Goal: Information Seeking & Learning: Check status

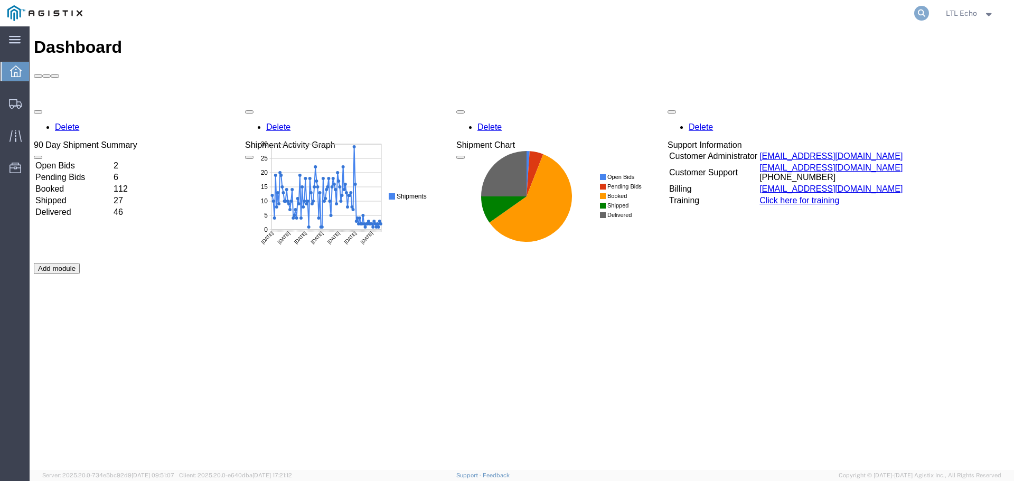
click at [922, 15] on icon at bounding box center [922, 13] width 15 height 15
paste input "57081253"
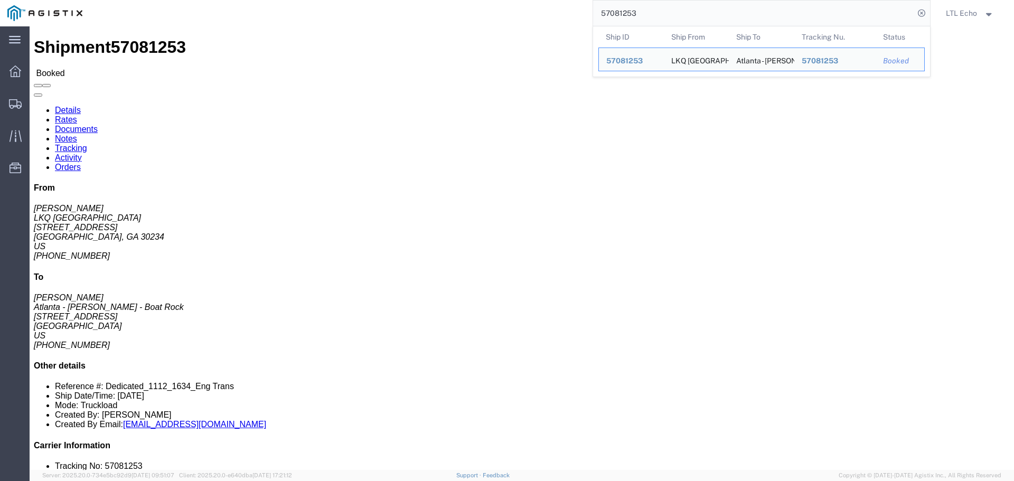
click link "Rates"
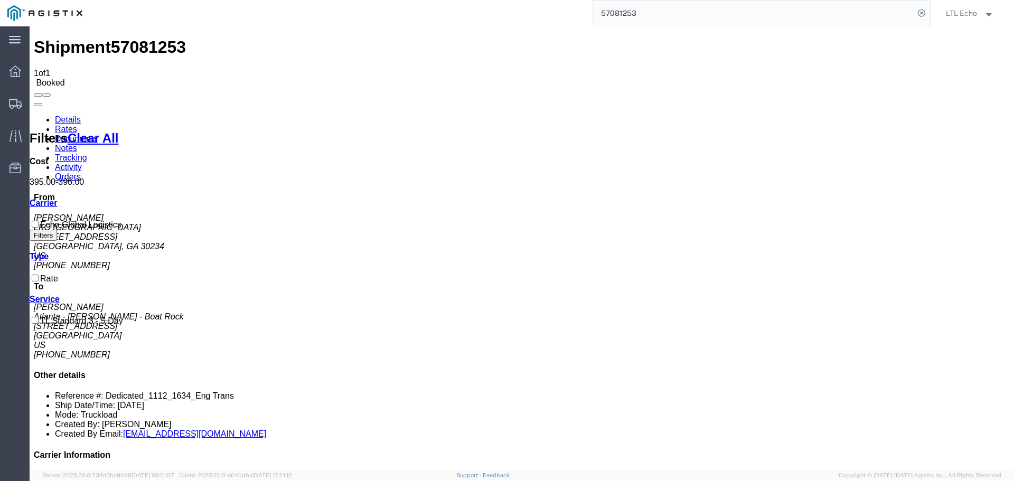
click at [616, 8] on input "57081253" at bounding box center [753, 13] width 321 height 25
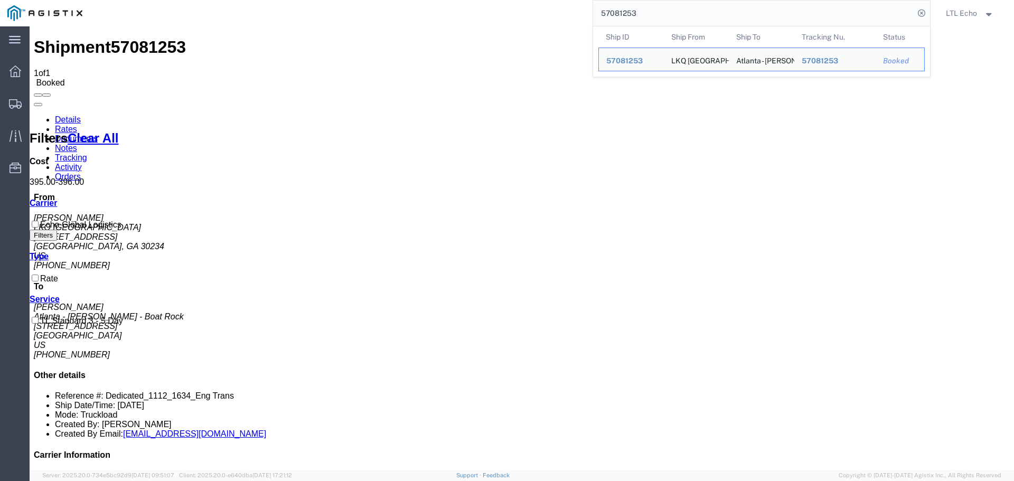
click at [616, 8] on input "57081253" at bounding box center [753, 13] width 321 height 25
click at [621, 16] on input "57081253" at bounding box center [753, 13] width 321 height 25
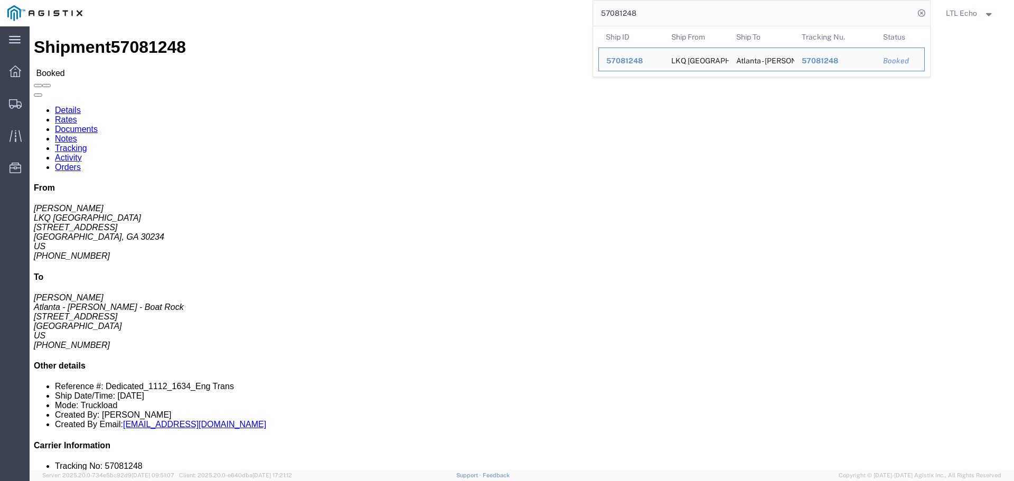
drag, startPoint x: 731, startPoint y: 284, endPoint x: 376, endPoint y: 141, distance: 382.3
click div "1 Your Packaging Total weight: 42000.00 LBS Dimensions: L 48.00 x W 8.00 x H 8.…"
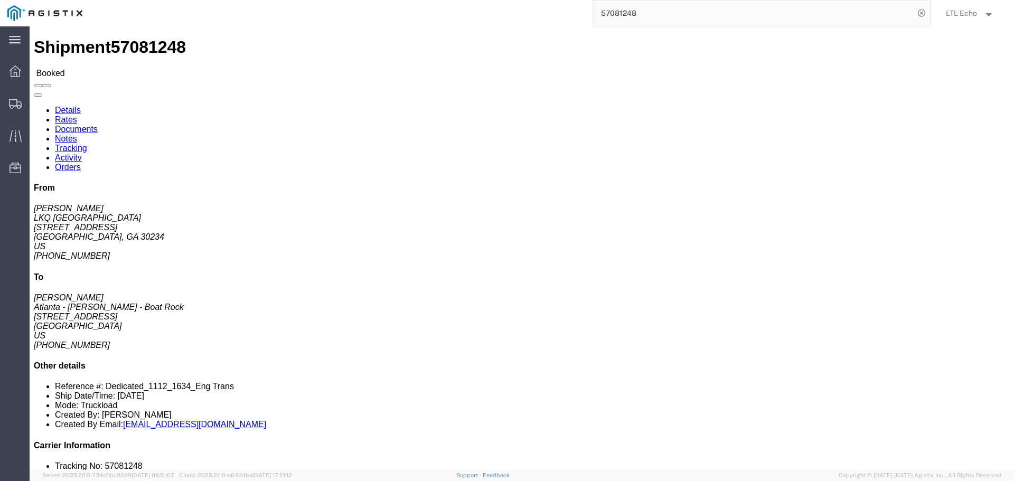
click link "Rates"
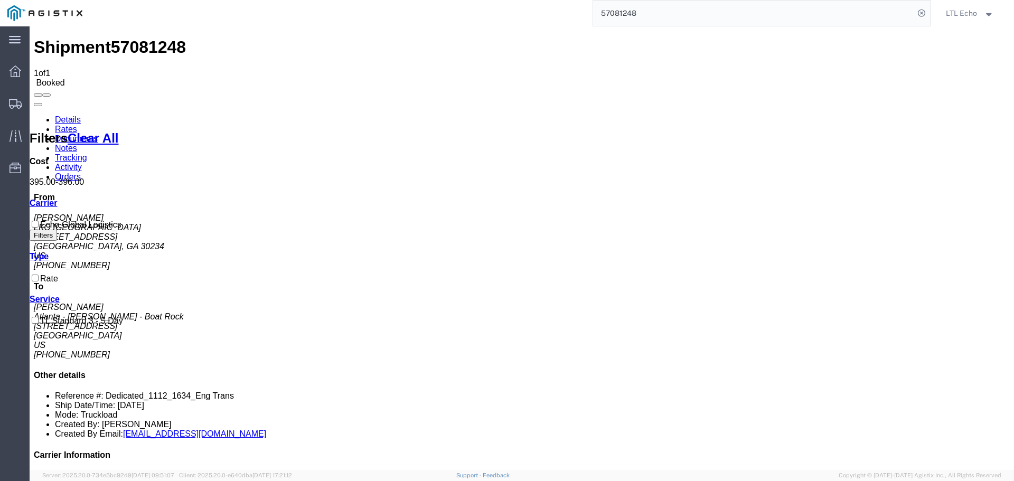
drag, startPoint x: 62, startPoint y: 62, endPoint x: 38, endPoint y: 84, distance: 32.6
click at [62, 115] on link "Details" at bounding box center [68, 119] width 26 height 9
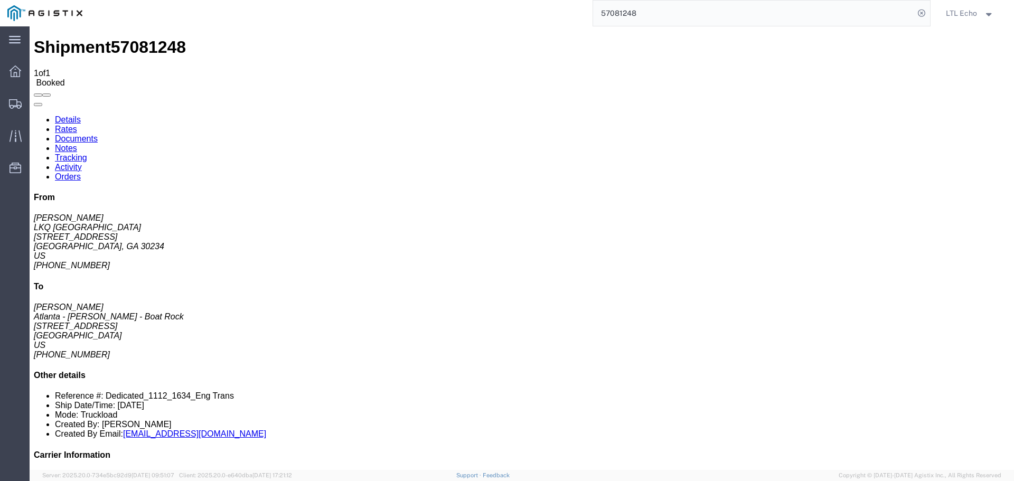
click b "57081248"
copy b "57081248"
click p "Customer Ref: Dedicated_1112_1634_Eng Trans Bill Of Lading: 57081248"
click at [610, 14] on input "57081248" at bounding box center [753, 13] width 321 height 25
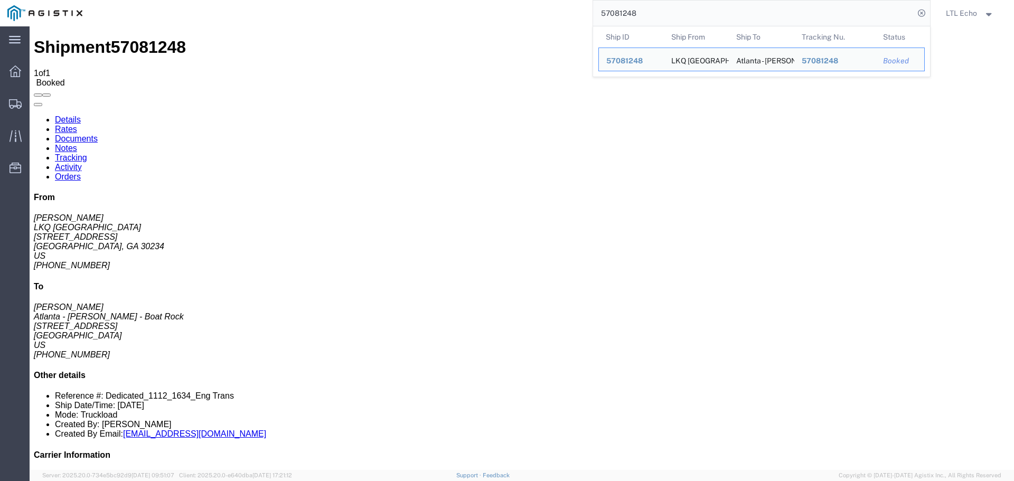
click at [610, 14] on input "57081248" at bounding box center [753, 13] width 321 height 25
paste input "5"
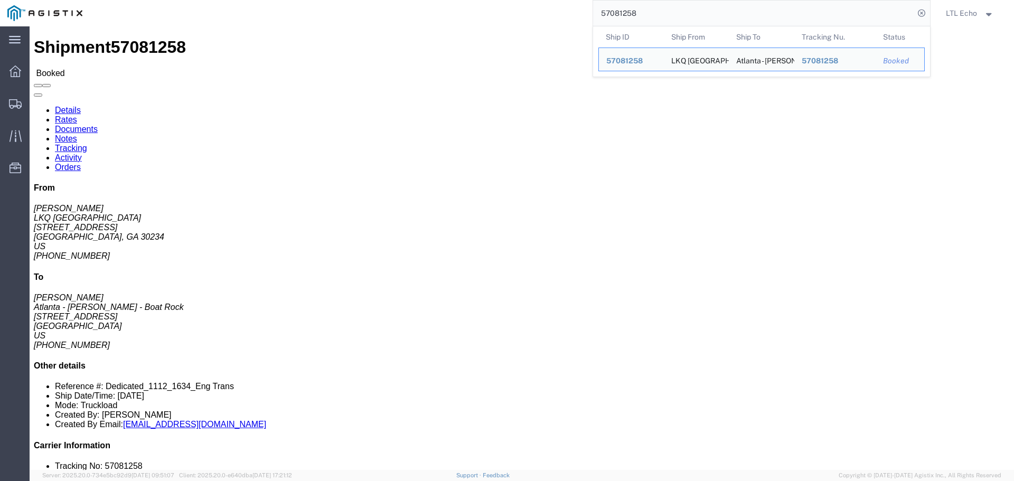
click at [618, 13] on input "57081258" at bounding box center [753, 13] width 321 height 25
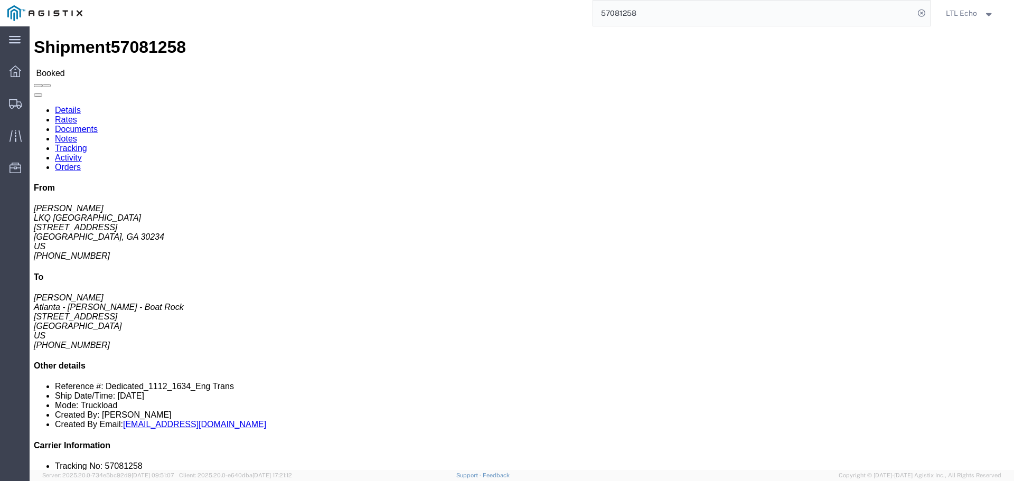
click p "Customer Ref: Dedicated_1112_1634_Eng Trans Bill Of Lading: 57081258"
click at [615, 15] on input "57081258" at bounding box center [753, 13] width 321 height 25
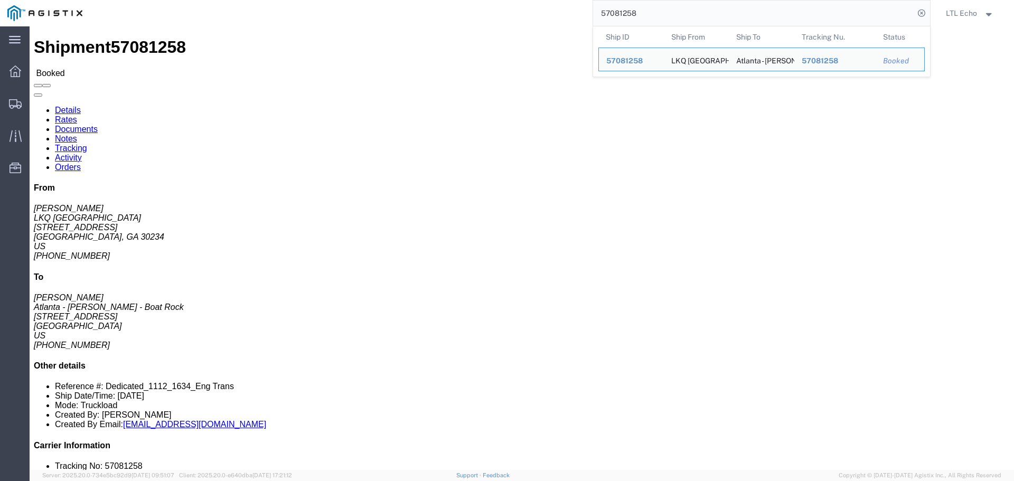
click at [615, 15] on input "57081258" at bounding box center [753, 13] width 321 height 25
paste input "63"
drag, startPoint x: 753, startPoint y: 100, endPoint x: 638, endPoint y: 98, distance: 115.7
click p "Customer Ref: Dedicated_1112_1634_Eng Trans Bill Of Lading: 57081263"
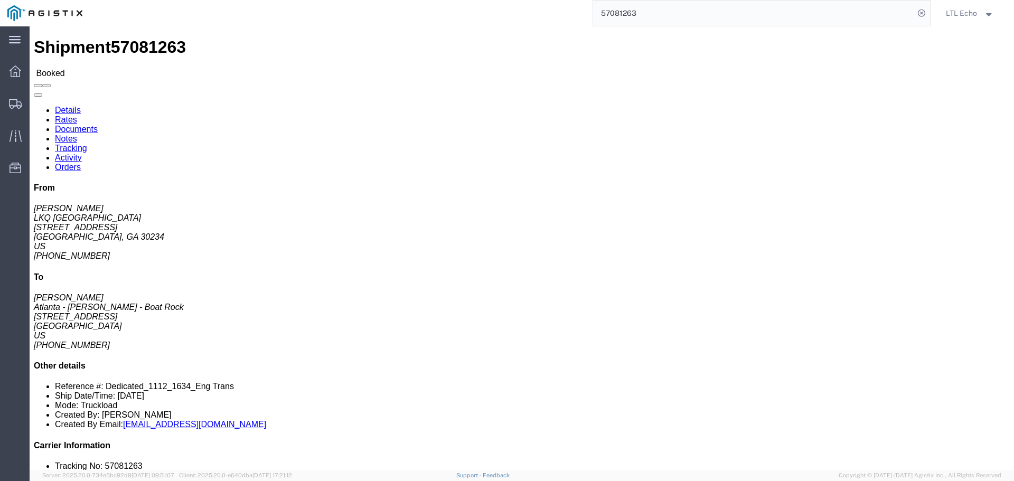
click b "Dedicated_1112_1634_Eng Trans"
drag, startPoint x: 638, startPoint y: 102, endPoint x: 751, endPoint y: 105, distance: 112.6
click b "Dedicated_1112_1634_Eng Trans"
copy b "Dedicated_1112_1634_Eng Trans"
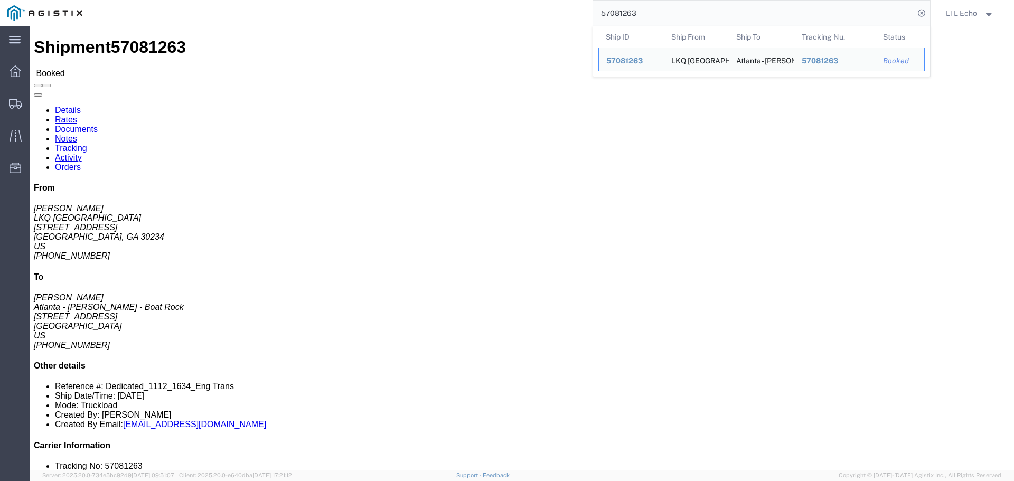
click at [614, 12] on input "57081263" at bounding box center [753, 13] width 321 height 25
paste input "72"
drag, startPoint x: 761, startPoint y: 100, endPoint x: 687, endPoint y: 104, distance: 74.0
click p "Customer Ref: Dedicated_1112_1634_Eng Trans Bill Of Lading: 57081272"
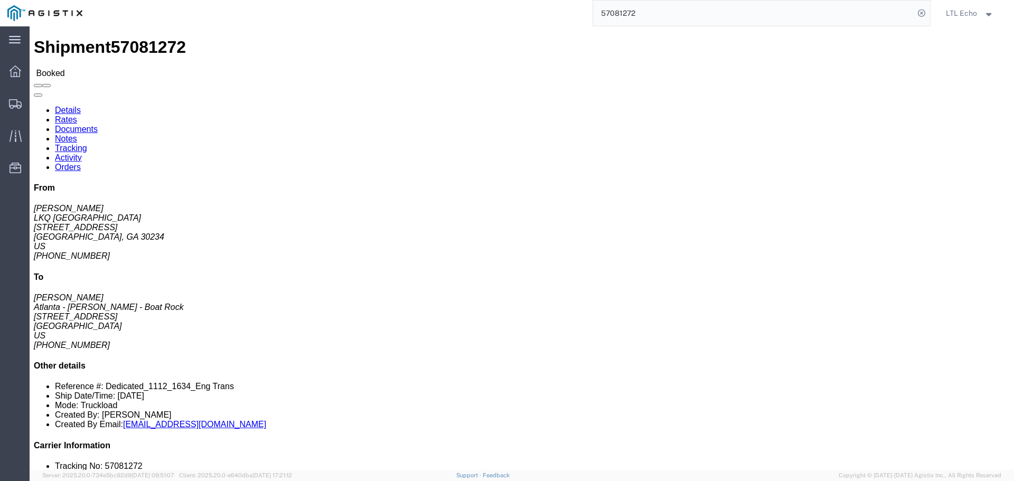
click b "Dedicated_1112_1634_Eng Trans"
drag, startPoint x: 638, startPoint y: 101, endPoint x: 752, endPoint y: 105, distance: 114.2
click span "Customer Ref: Dedicated_1112_1634_Eng Trans"
click p "Customer Ref: Dedicated_1112_1634_Eng Trans Bill Of Lading: 57081272"
click b "Dedicated_1112_1634_Eng Trans"
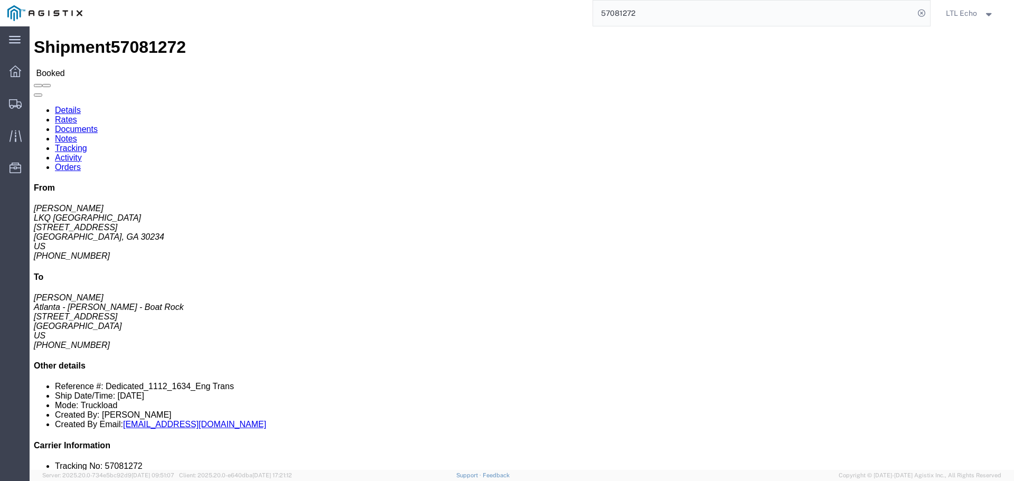
drag, startPoint x: 638, startPoint y: 101, endPoint x: 752, endPoint y: 107, distance: 113.7
click span "Customer Ref: Dedicated_1112_1634_Eng Trans"
drag, startPoint x: 750, startPoint y: 102, endPoint x: 638, endPoint y: 102, distance: 112.0
click b "Dedicated_1112_1634_Eng Trans"
copy b "Dedicated_1112_1634_Eng [PERSON_NAME]"
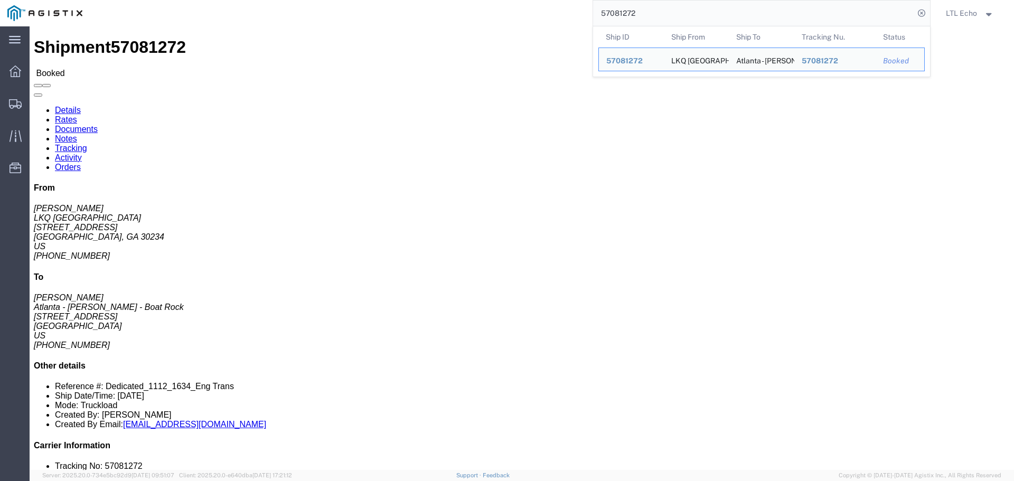
click at [614, 13] on input "57081272" at bounding box center [753, 13] width 321 height 25
paste input "67"
drag, startPoint x: 749, startPoint y: 99, endPoint x: 640, endPoint y: 102, distance: 108.9
click b "Dedicated_1112_1634_Eng Trans"
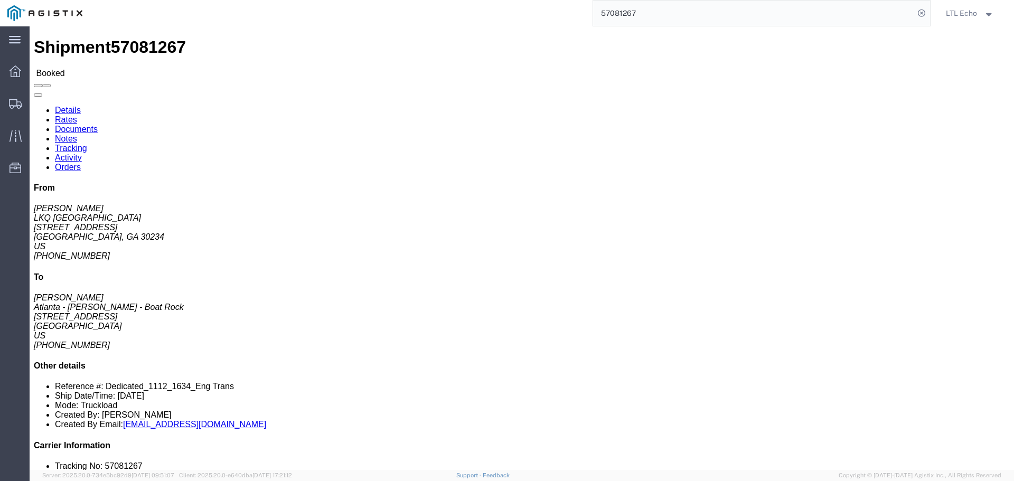
copy b "Dedicated_1112_1634_Eng [PERSON_NAME]"
click at [623, 14] on input "57081267" at bounding box center [753, 13] width 321 height 25
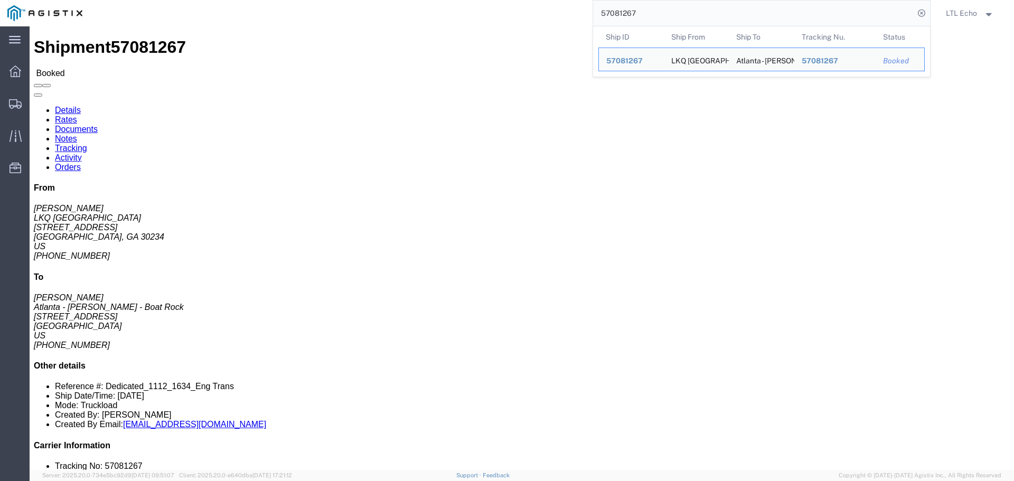
click at [623, 14] on input "57081267" at bounding box center [753, 13] width 321 height 25
paste input "78"
click link "Rates"
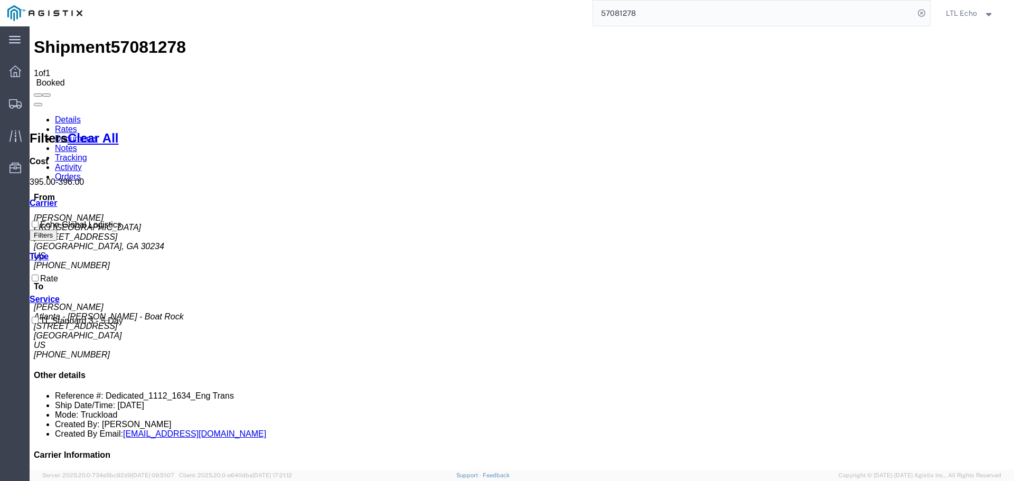
click at [56, 115] on link "Details" at bounding box center [68, 119] width 26 height 9
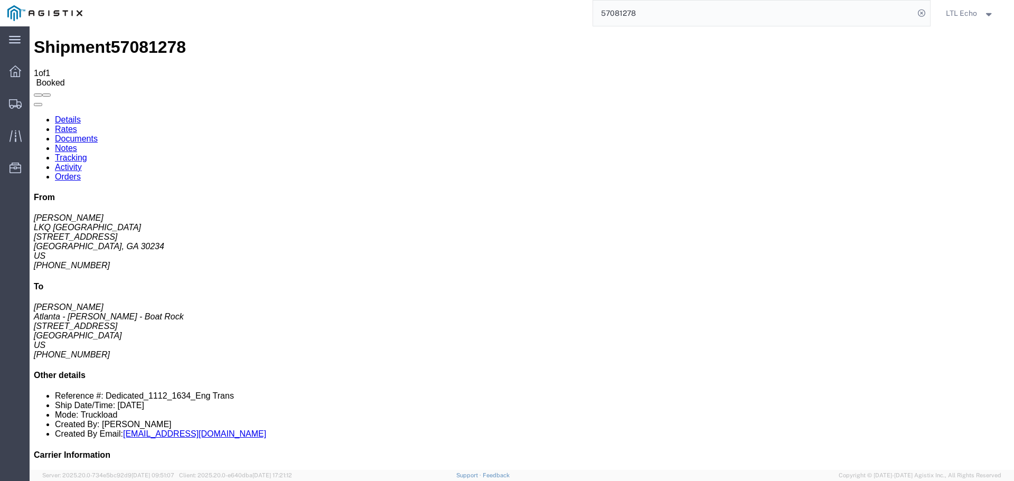
drag, startPoint x: 761, startPoint y: 104, endPoint x: 753, endPoint y: 108, distance: 9.0
click p "Customer Ref: Dedicated_1112_1634_Eng Trans Bill Of Lading: 57081278"
click b "Dedicated_1112_1634_Eng Trans"
copy b "Dedicated_1112_1634_Eng"
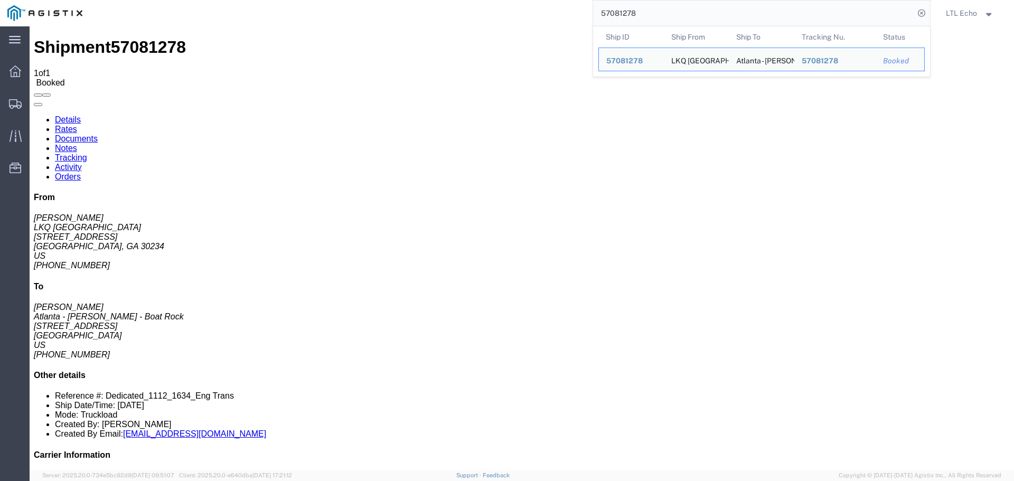
click at [621, 8] on input "57081278" at bounding box center [753, 13] width 321 height 25
paste input "84"
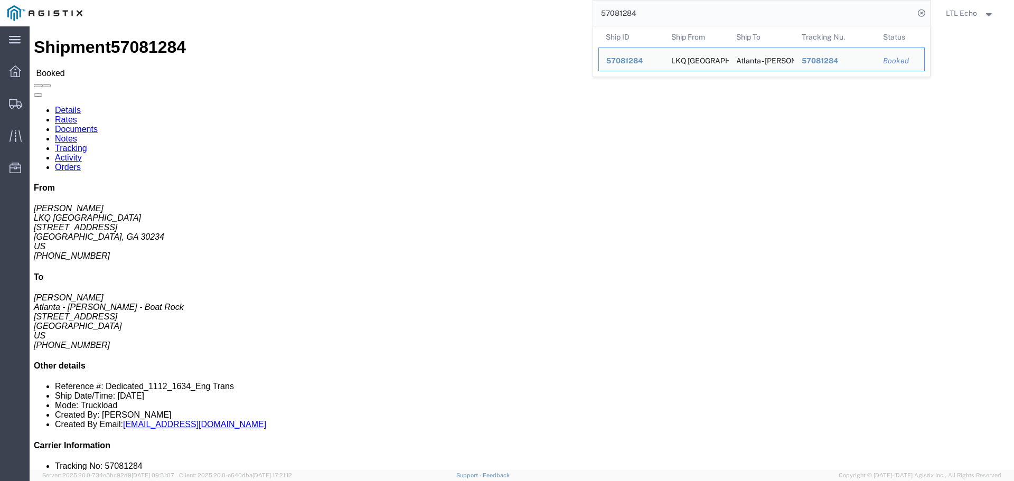
click b "Dedicated_1112_1634_Eng Trans"
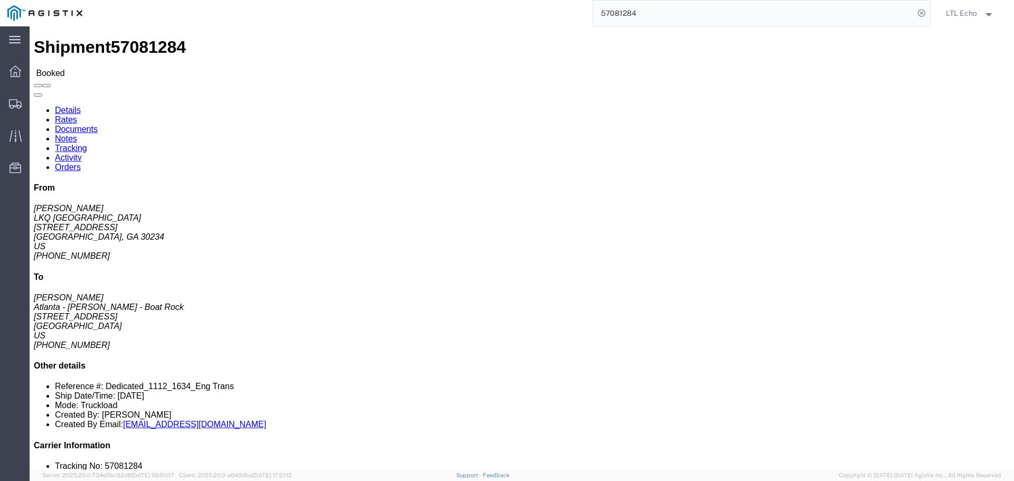
click b "Dedicated_1112_1634_Eng Trans"
copy b "Dedicated_1112_1634_Eng"
click at [628, 13] on input "57081284" at bounding box center [753, 13] width 321 height 25
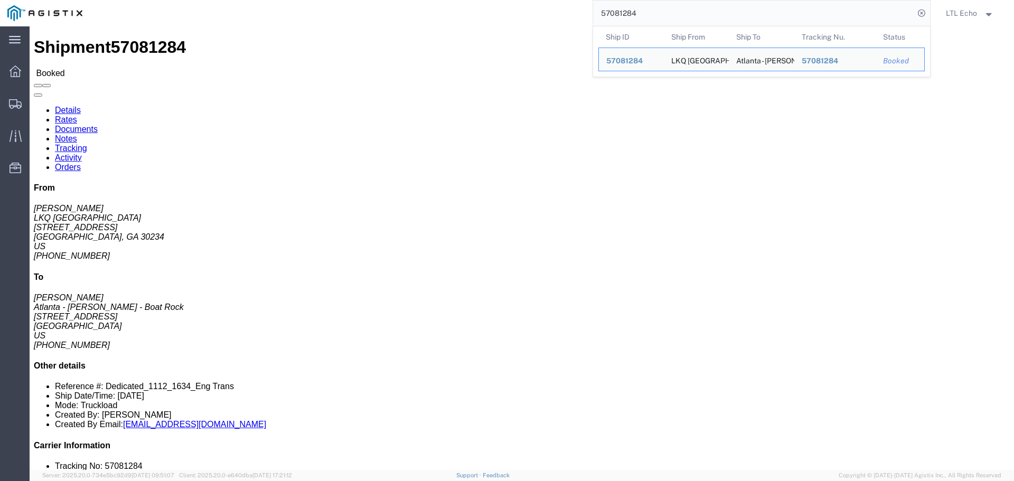
click at [628, 13] on input "57081284" at bounding box center [753, 13] width 321 height 25
paste input "7"
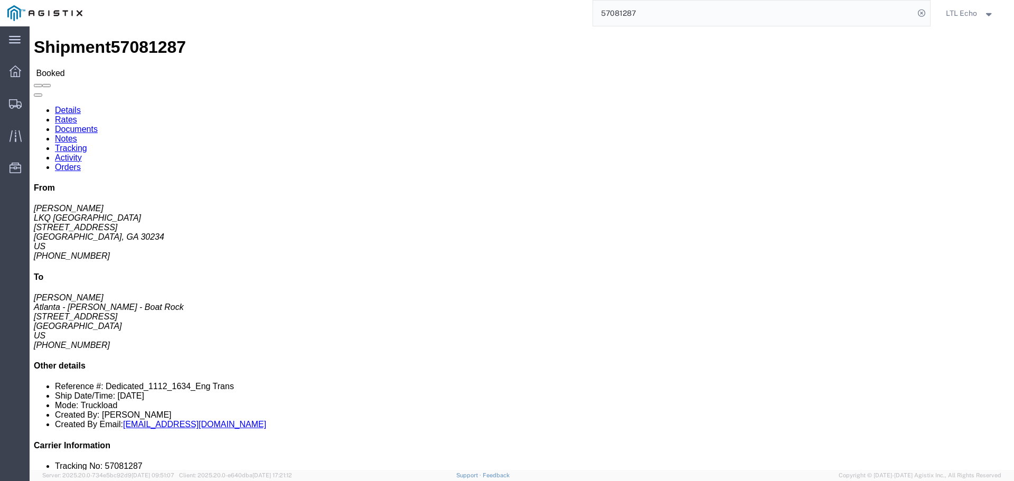
click b "Dedicated_1112_1634_Eng Trans"
copy b "Dedicated_1112_1634_Eng"
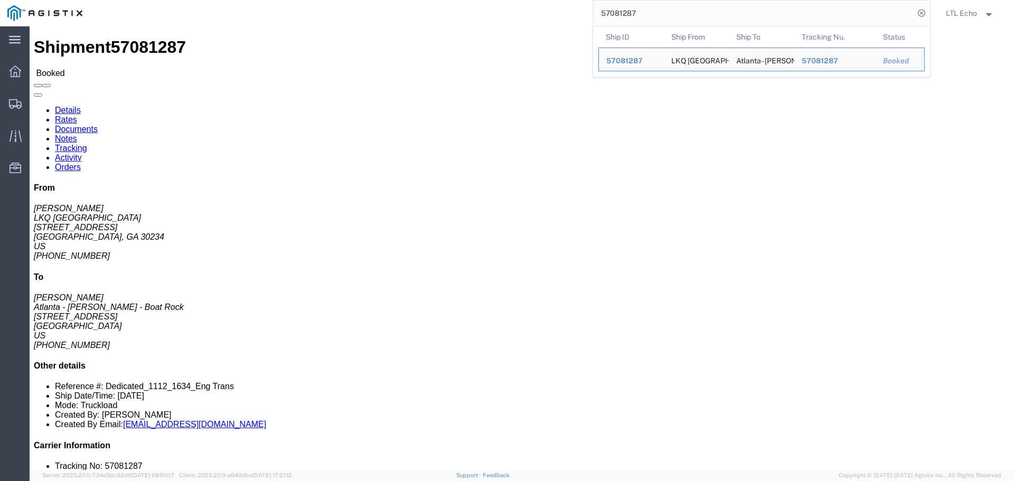
click at [623, 17] on input "57081287" at bounding box center [753, 13] width 321 height 25
paste input "91"
click div "Ship From LKQ [GEOGRAPHIC_DATA] ([PERSON_NAME]) [STREET_ADDRESS] [PHONE_NUMBER]…"
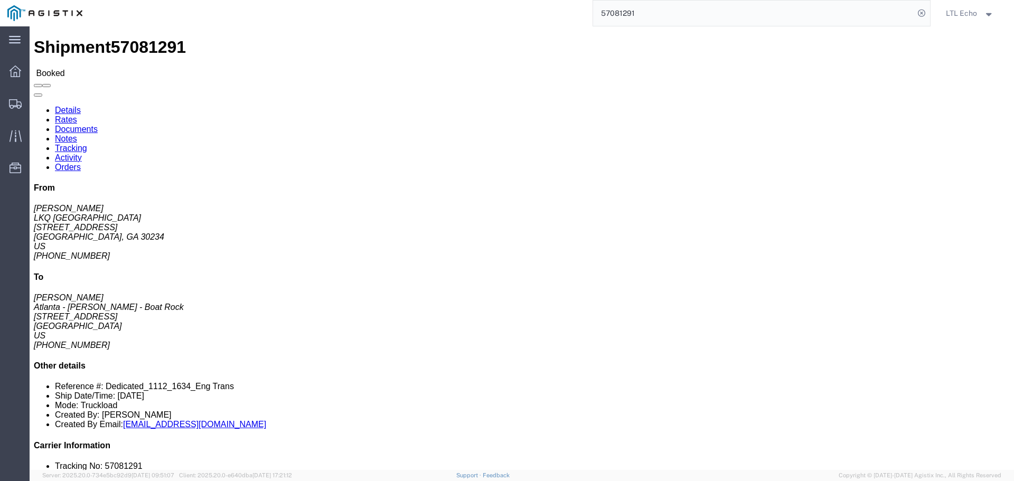
click b "Dedicated_1112_1634_Eng Trans"
copy b "Dedicated_1112_1634_Eng"
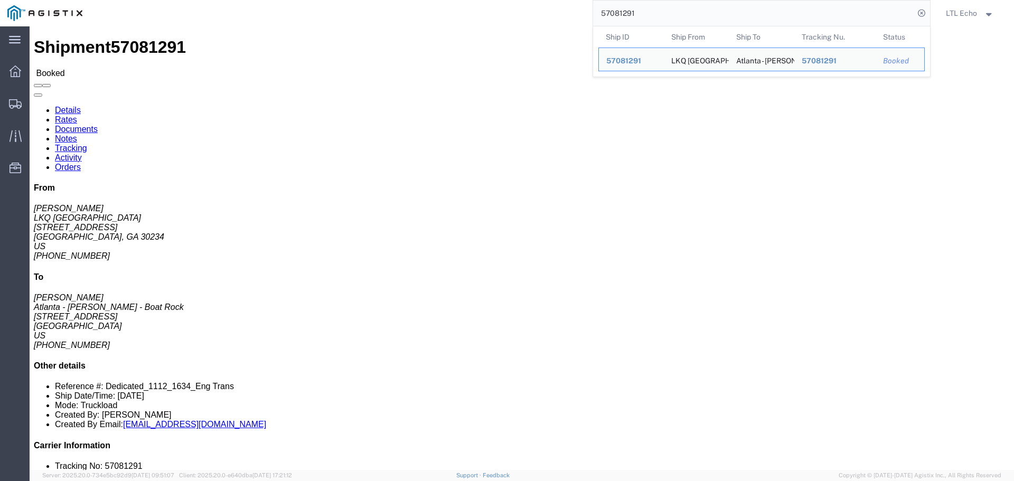
click at [622, 12] on input "57081291" at bounding box center [753, 13] width 321 height 25
paste input "7"
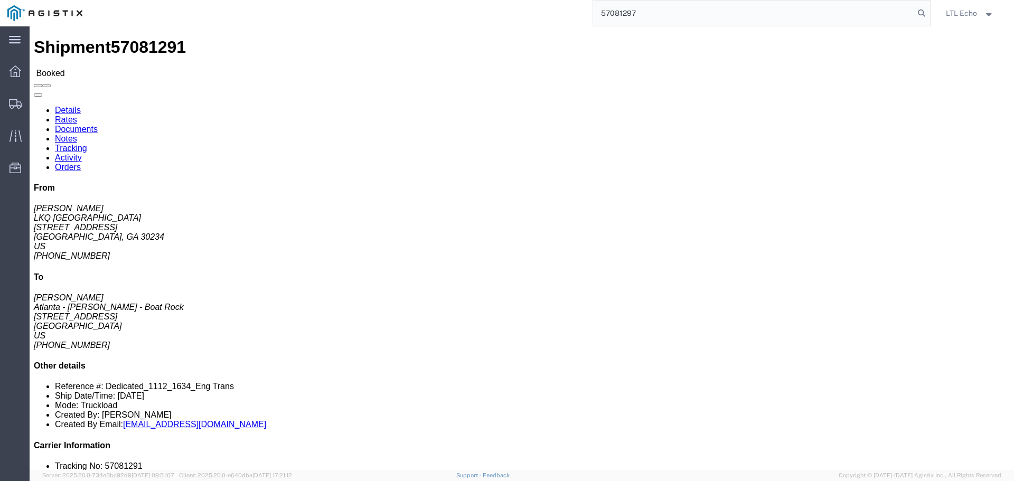
type input "57081297"
click b "Dedicated_1112_1634_Eng Trans"
copy b "Dedicated_1112_1634_Eng"
